Goal: Information Seeking & Learning: Learn about a topic

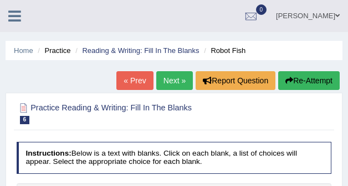
select select "concordant"
select select "strike"
select select "mimic"
select select "unprivileged"
click at [174, 77] on link "Next »" at bounding box center [174, 80] width 37 height 19
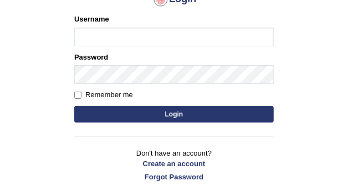
type input "mohand_parramatta"
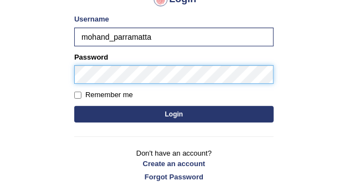
click at [74, 106] on button "Login" at bounding box center [173, 114] width 199 height 17
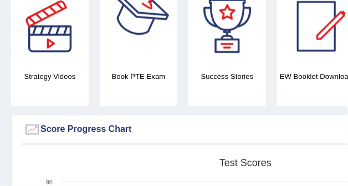
scroll to position [129, 0]
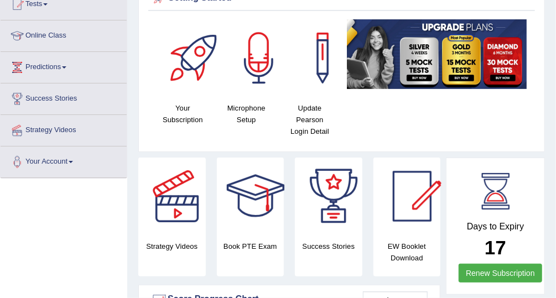
scroll to position [0, 0]
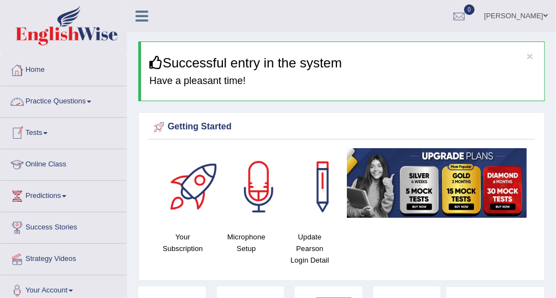
click at [71, 101] on link "Practice Questions" at bounding box center [64, 100] width 126 height 28
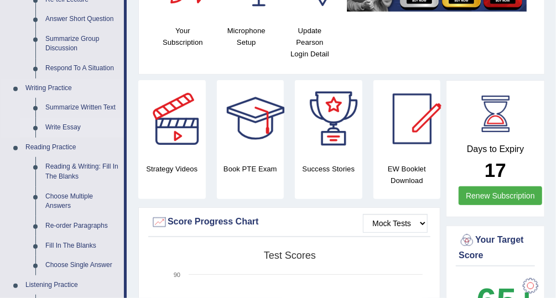
scroll to position [413, 0]
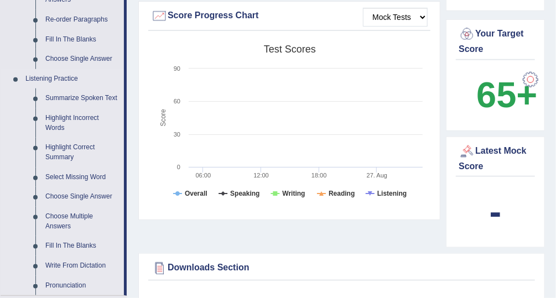
drag, startPoint x: 91, startPoint y: 102, endPoint x: 94, endPoint y: 77, distance: 25.1
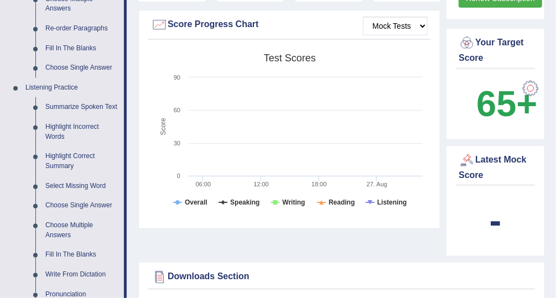
drag, startPoint x: 149, startPoint y: 113, endPoint x: 277, endPoint y: 125, distance: 129.0
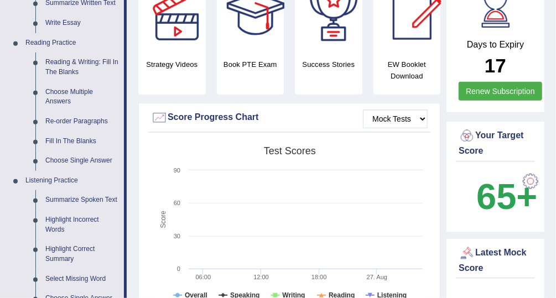
scroll to position [332, 0]
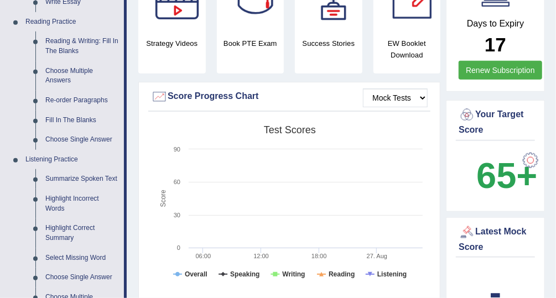
click at [347, 156] on div at bounding box center [531, 160] width 22 height 22
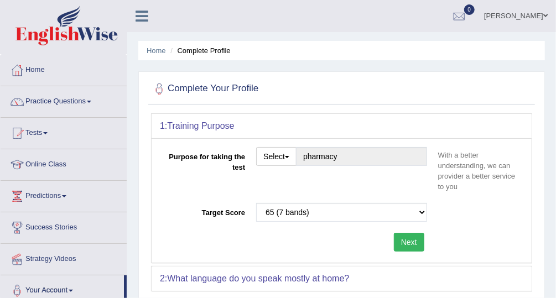
click at [415, 241] on button "Next" at bounding box center [409, 242] width 30 height 19
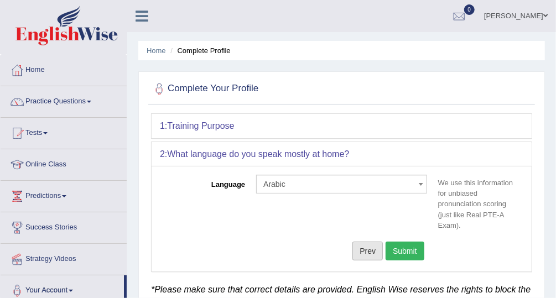
click at [379, 253] on button "Prev" at bounding box center [368, 251] width 30 height 19
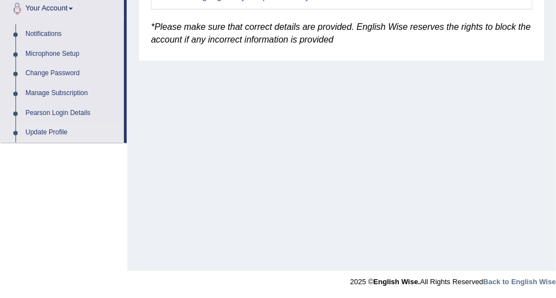
scroll to position [76, 0]
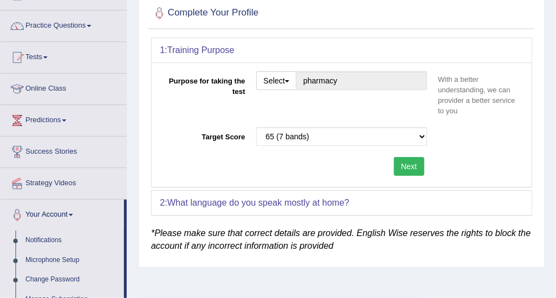
click at [413, 153] on div "Purpose for taking the test Select Student Visa Permanent Residency Nursing Oth…" at bounding box center [342, 125] width 380 height 125
click at [412, 160] on button "Next" at bounding box center [409, 166] width 30 height 19
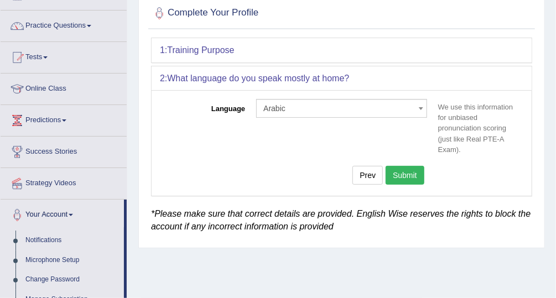
click at [414, 175] on button "Submit" at bounding box center [405, 175] width 39 height 19
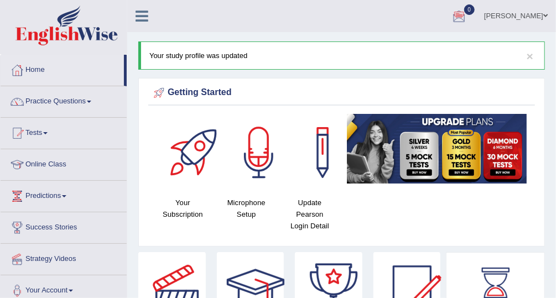
click at [64, 194] on link "Predictions" at bounding box center [64, 195] width 126 height 28
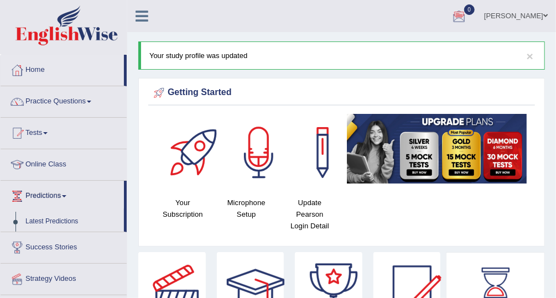
click at [64, 194] on link "Predictions" at bounding box center [62, 195] width 123 height 28
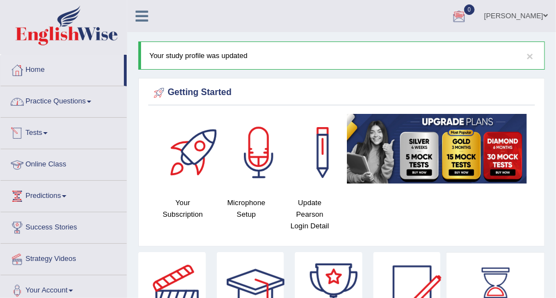
click at [69, 105] on link "Practice Questions" at bounding box center [64, 100] width 126 height 28
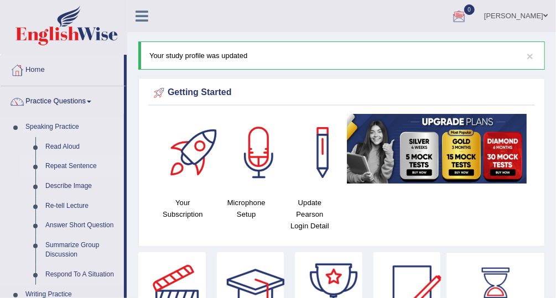
scroll to position [206, 0]
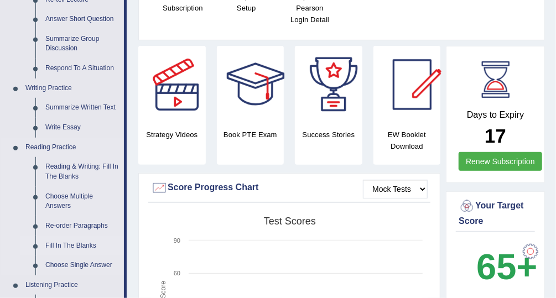
click at [89, 241] on link "Fill In The Blanks" at bounding box center [82, 246] width 84 height 20
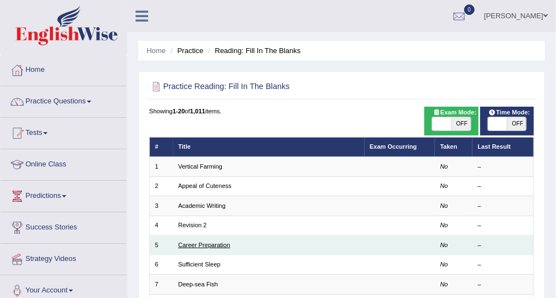
click at [193, 243] on link "Career Preparation" at bounding box center [204, 245] width 52 height 7
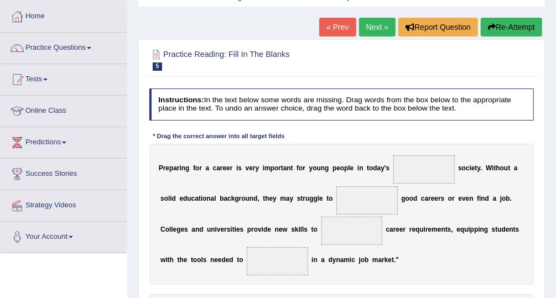
scroll to position [111, 0]
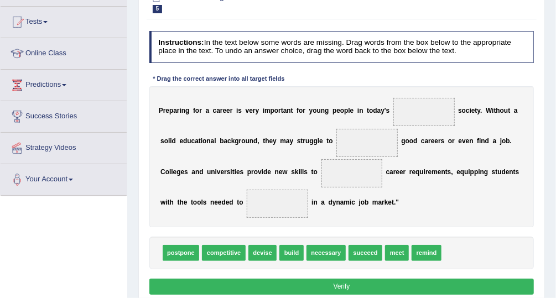
drag, startPoint x: 251, startPoint y: 160, endPoint x: 272, endPoint y: 223, distance: 66.0
